Goal: Browse casually: Explore the website without a specific task or goal

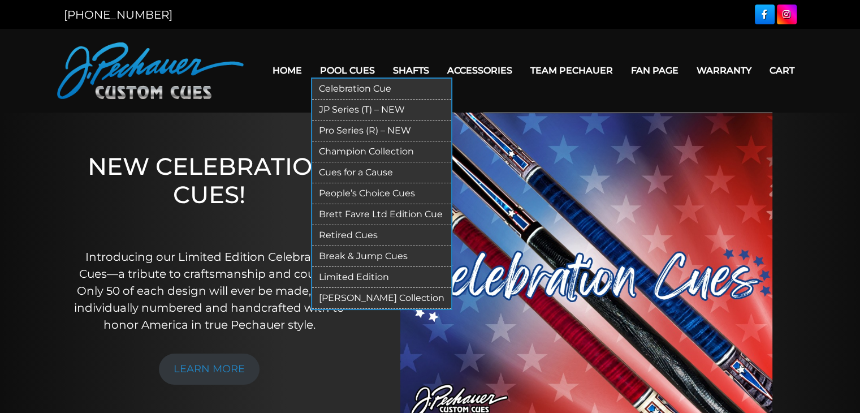
click at [348, 288] on link "Limited Edition" at bounding box center [381, 277] width 139 height 21
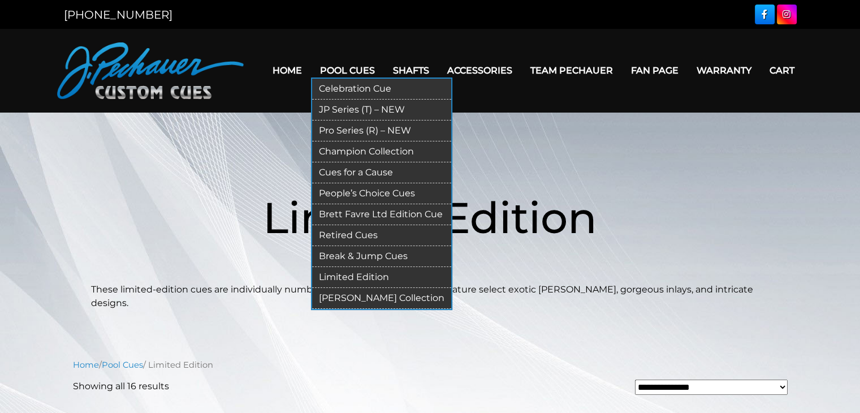
click at [326, 246] on link "Retired Cues" at bounding box center [381, 235] width 139 height 21
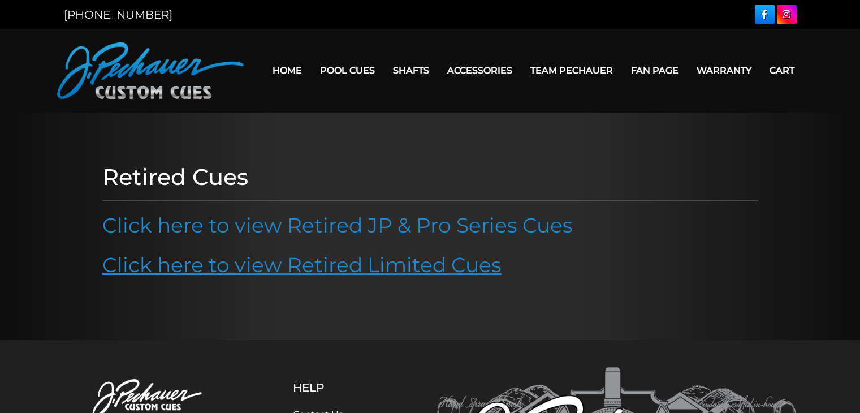
click at [354, 277] on link "Click here to view Retired Limited Cues" at bounding box center [301, 264] width 399 height 25
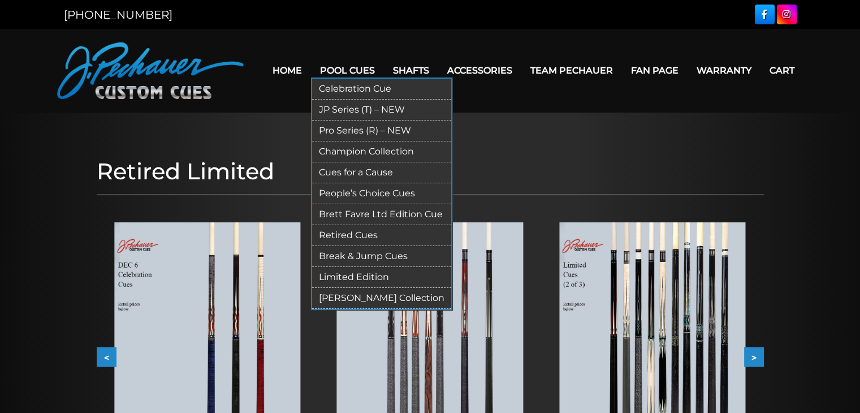
click at [340, 90] on link "Celebration Cue" at bounding box center [381, 89] width 139 height 21
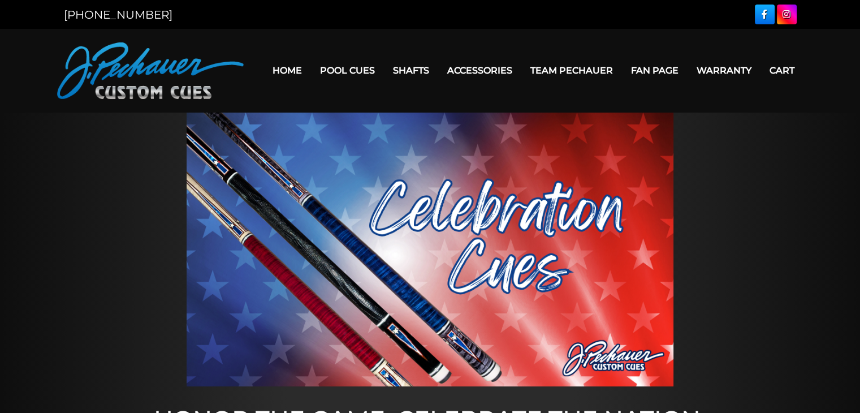
click at [761, 69] on link "Cart" at bounding box center [782, 70] width 43 height 29
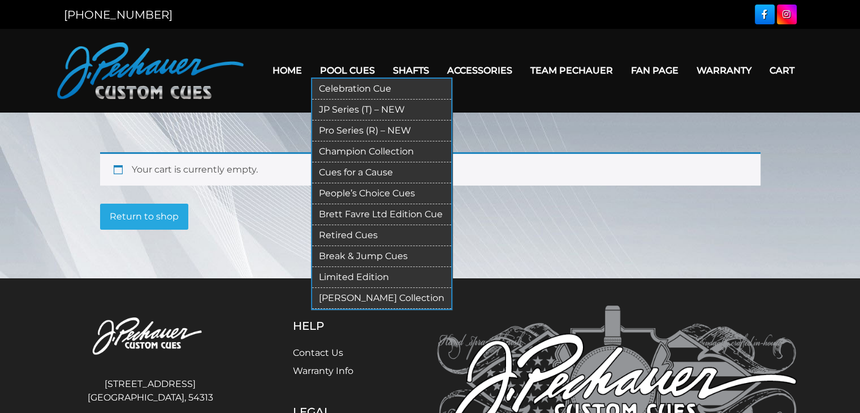
click at [369, 309] on link "[PERSON_NAME] Collection" at bounding box center [381, 298] width 139 height 21
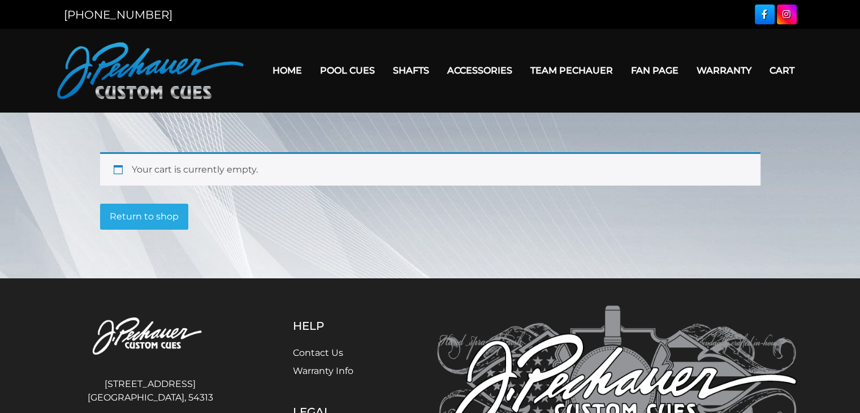
click at [761, 68] on link "Cart" at bounding box center [782, 70] width 43 height 29
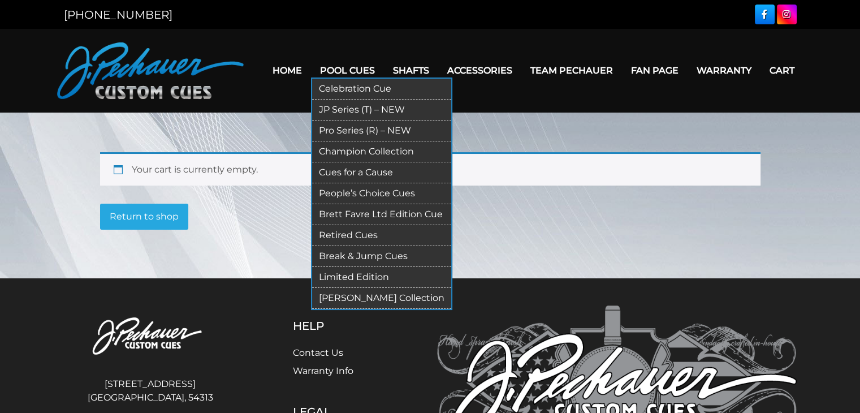
click at [351, 288] on link "Limited Edition" at bounding box center [381, 277] width 139 height 21
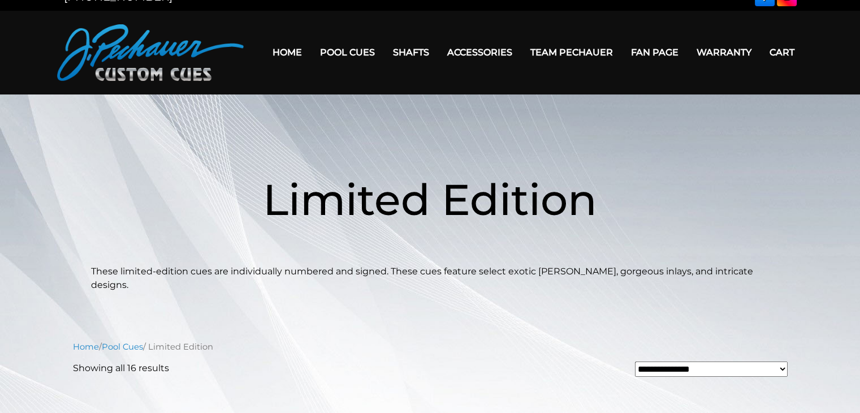
scroll to position [16, 0]
